Goal: Task Accomplishment & Management: Manage account settings

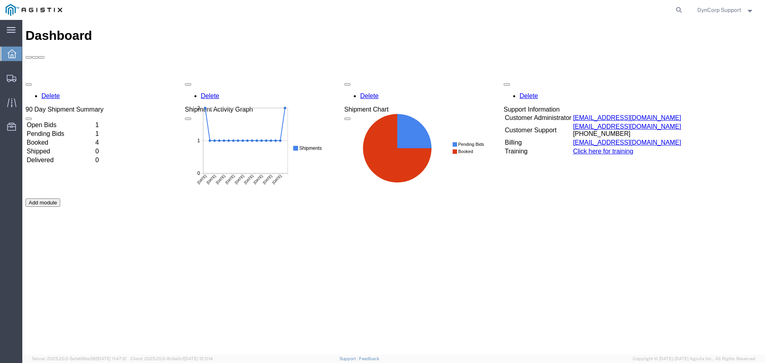
click at [56, 121] on td "Open Bids" at bounding box center [60, 125] width 68 height 8
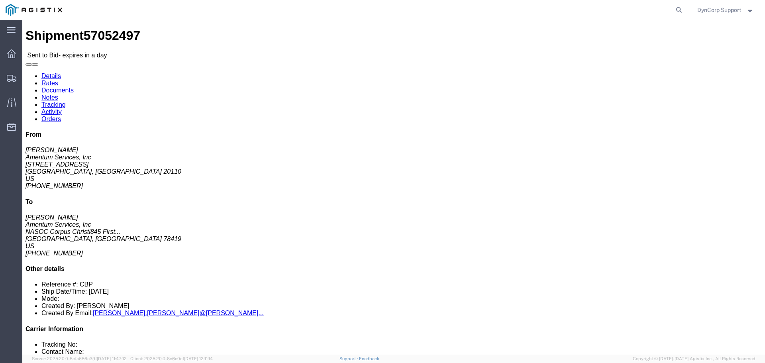
click button "button"
click link "Notes"
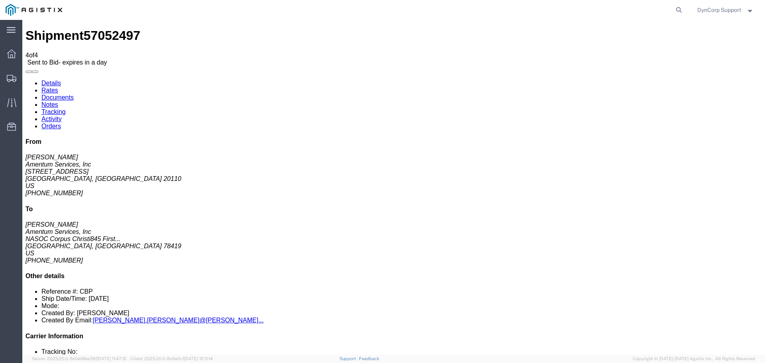
click at [51, 80] on link "Details" at bounding box center [51, 83] width 20 height 7
click link "Notes"
click at [74, 94] on link "Documents" at bounding box center [57, 97] width 32 height 7
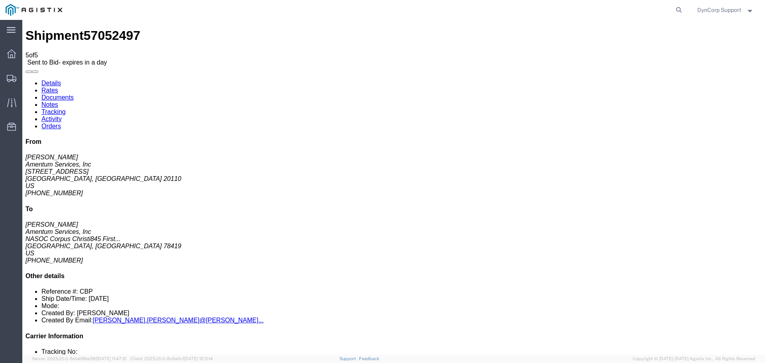
drag, startPoint x: 75, startPoint y: 136, endPoint x: 176, endPoint y: 98, distance: 108.1
drag, startPoint x: 69, startPoint y: 116, endPoint x: 662, endPoint y: 23, distance: 601.0
click at [47, 80] on link "Details" at bounding box center [51, 83] width 20 height 7
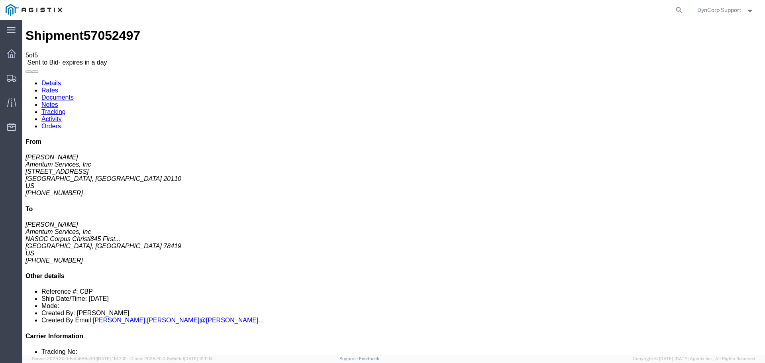
click link "Notes"
click at [74, 94] on link "Documents" at bounding box center [57, 97] width 32 height 7
click at [58, 87] on link "Rates" at bounding box center [49, 90] width 17 height 7
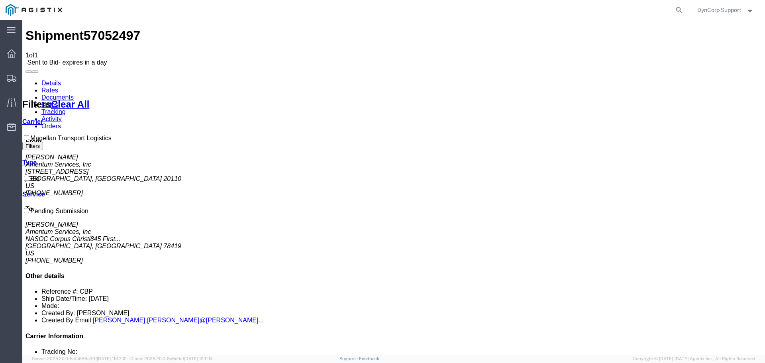
click at [49, 80] on link "Details" at bounding box center [51, 83] width 20 height 7
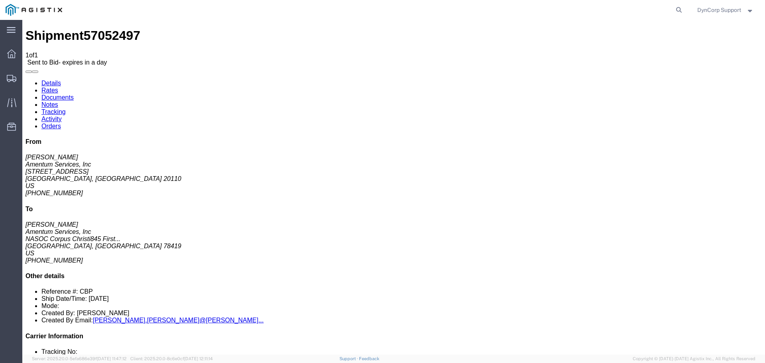
click div "Shipment Detail Ship From Amentum Services, Inc ([PERSON_NAME]) [STREET_ADDRESS…"
click div "Leg 1 -"
